Goal: Navigation & Orientation: Find specific page/section

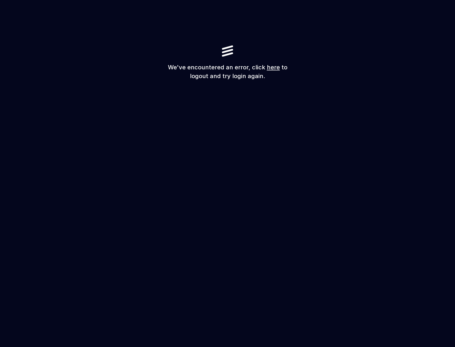
click at [274, 63] on h1 "We've encountered an error, click here to logout and try login again." at bounding box center [228, 72] width 128 height 18
click at [273, 68] on link "here" at bounding box center [273, 67] width 13 height 7
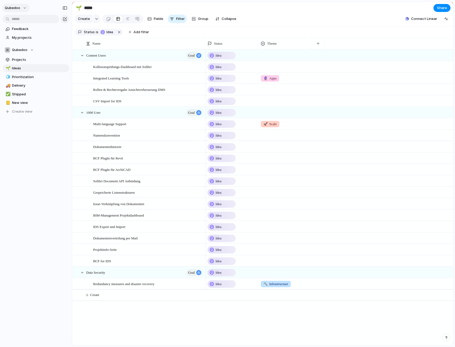
click at [21, 7] on button "qubedoo" at bounding box center [15, 8] width 27 height 9
click at [44, 62] on div "Settings Invite members Change theme Sign out" at bounding box center [227, 173] width 455 height 347
click at [32, 50] on div "Qubedoo" at bounding box center [19, 49] width 29 height 5
click at [32, 50] on div "Qubedoo Create new team" at bounding box center [227, 173] width 455 height 347
click at [26, 36] on span "My projects" at bounding box center [39, 37] width 55 height 5
